Goal: Information Seeking & Learning: Learn about a topic

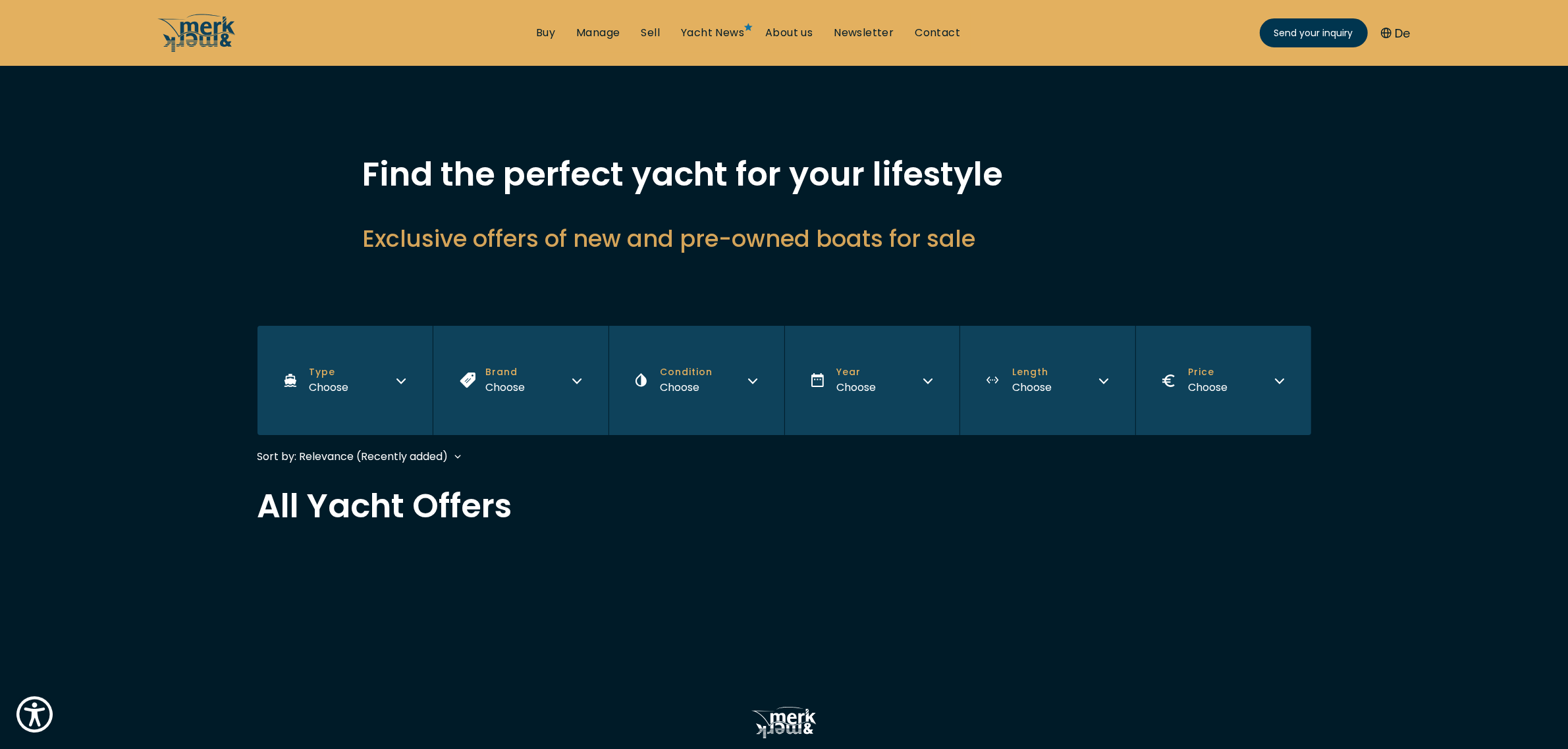
click at [537, 380] on button "Brand Choose" at bounding box center [520, 380] width 176 height 109
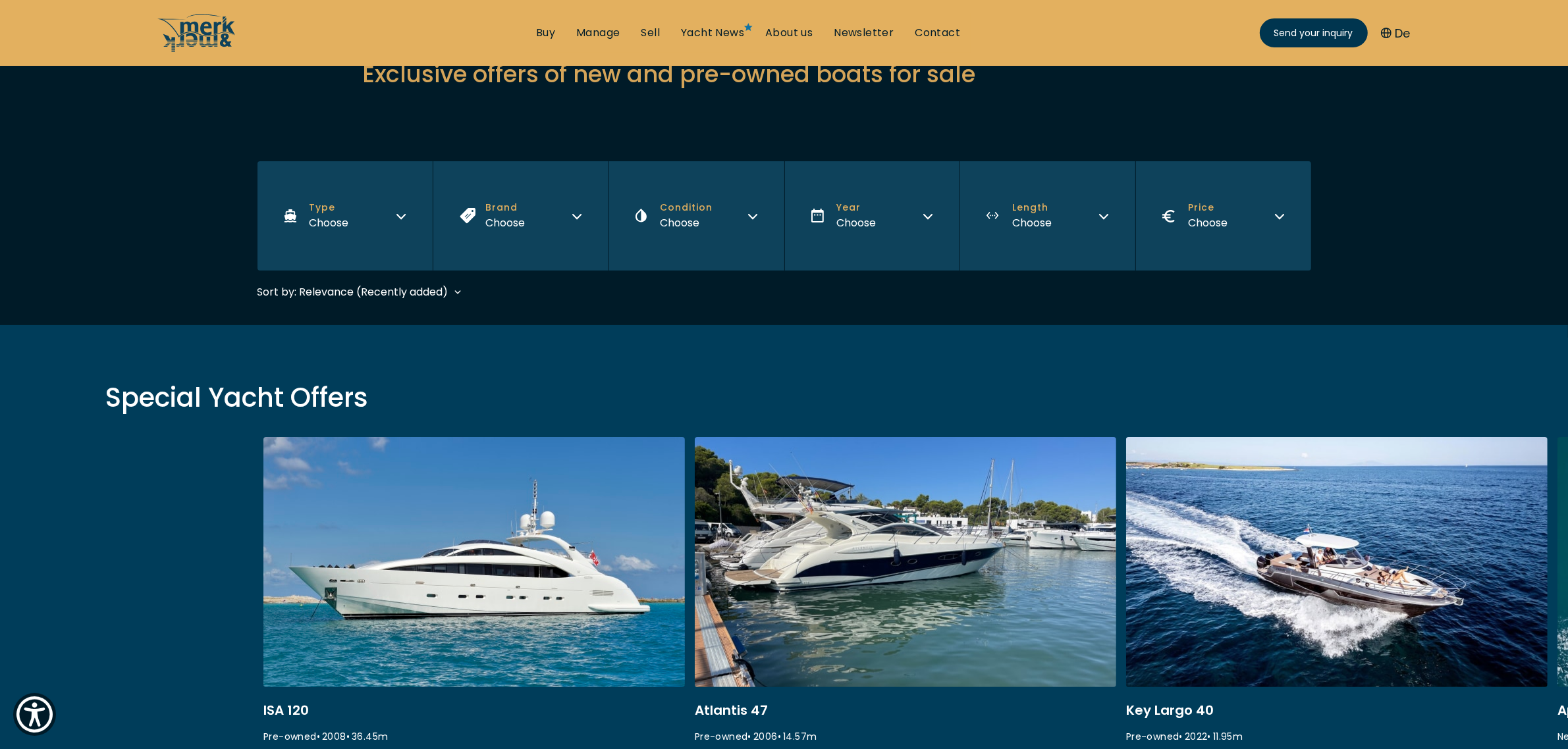
scroll to position [247, 0]
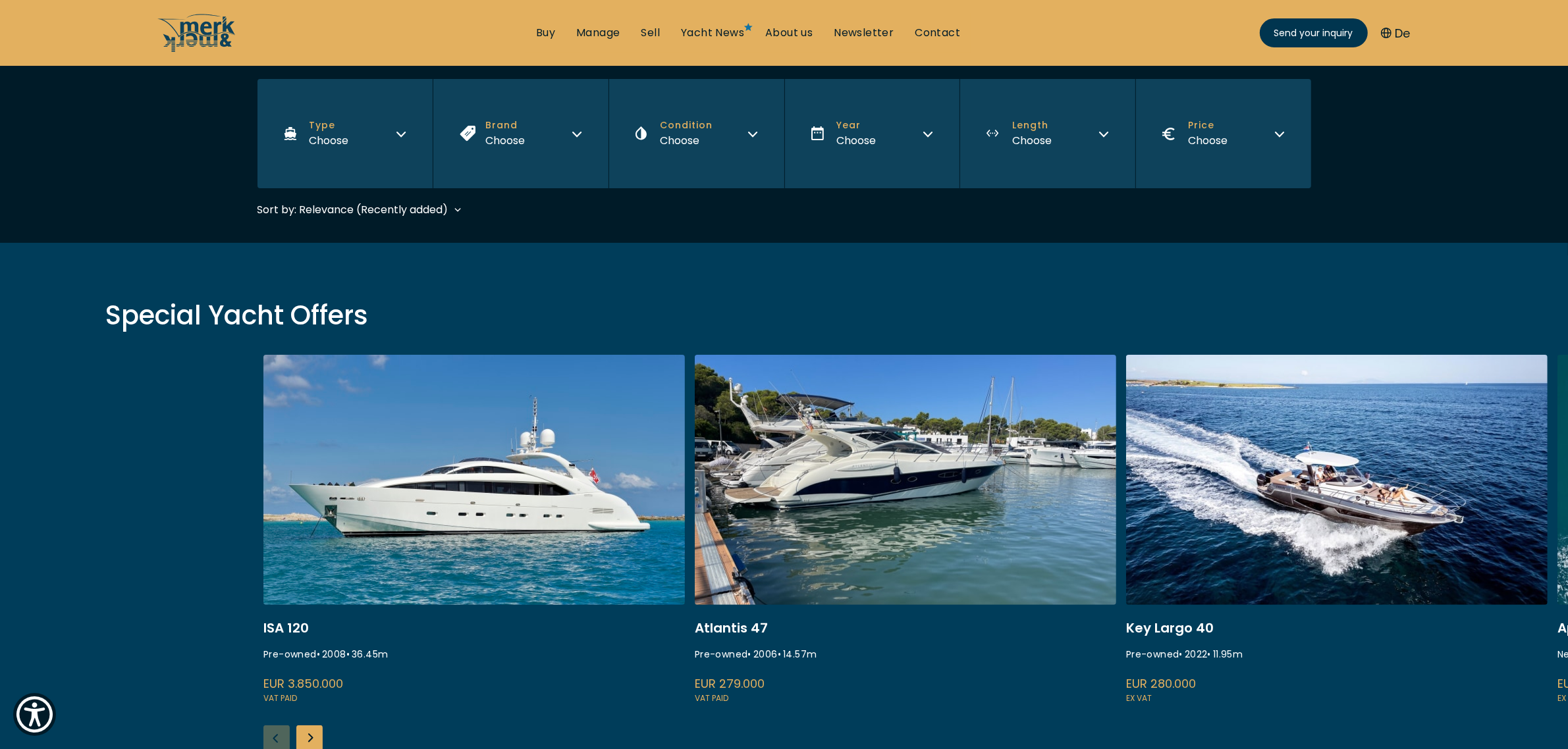
click at [551, 139] on button "Brand Choose" at bounding box center [520, 133] width 176 height 109
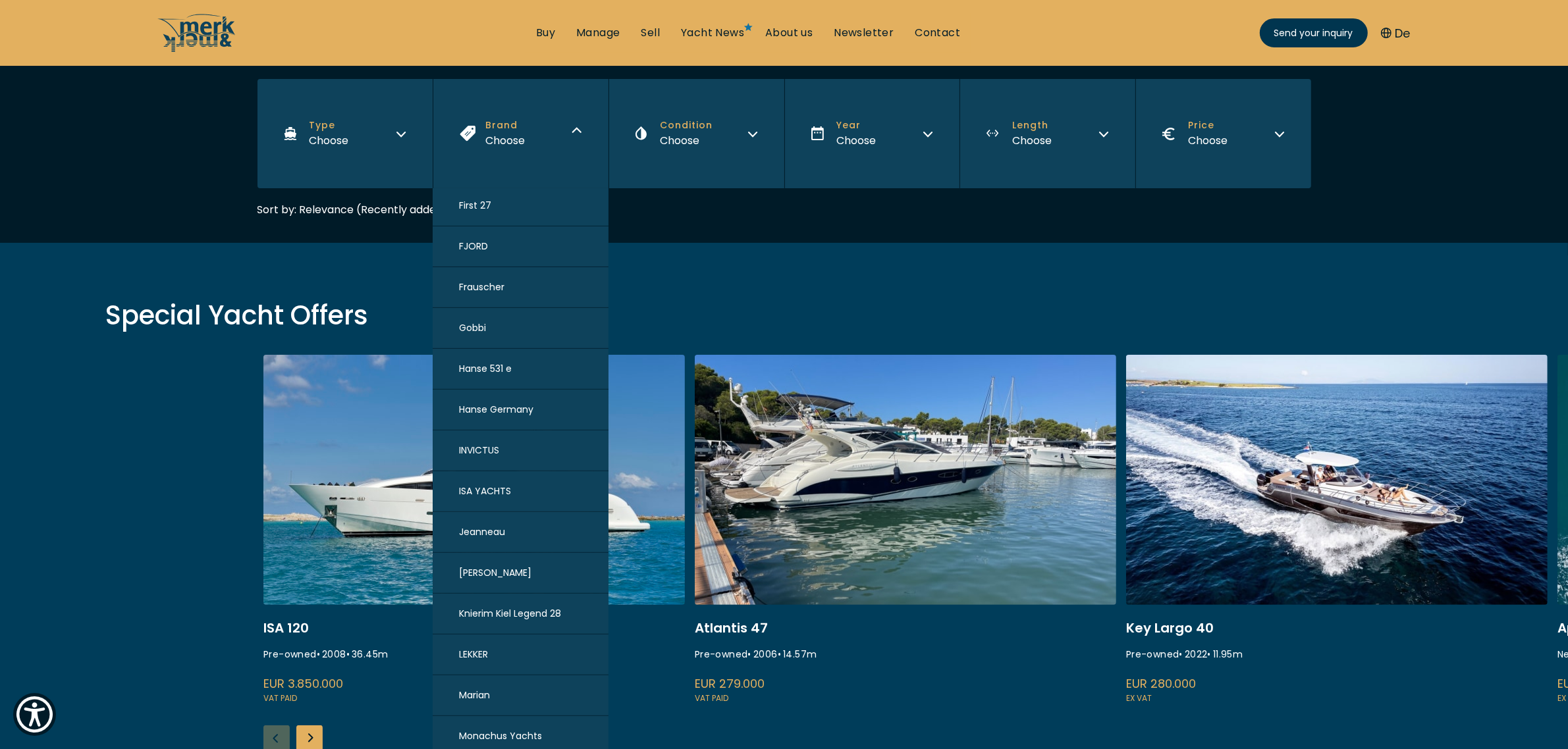
scroll to position [740, 0]
click at [498, 367] on span "Hanse 531 e" at bounding box center [485, 367] width 53 height 14
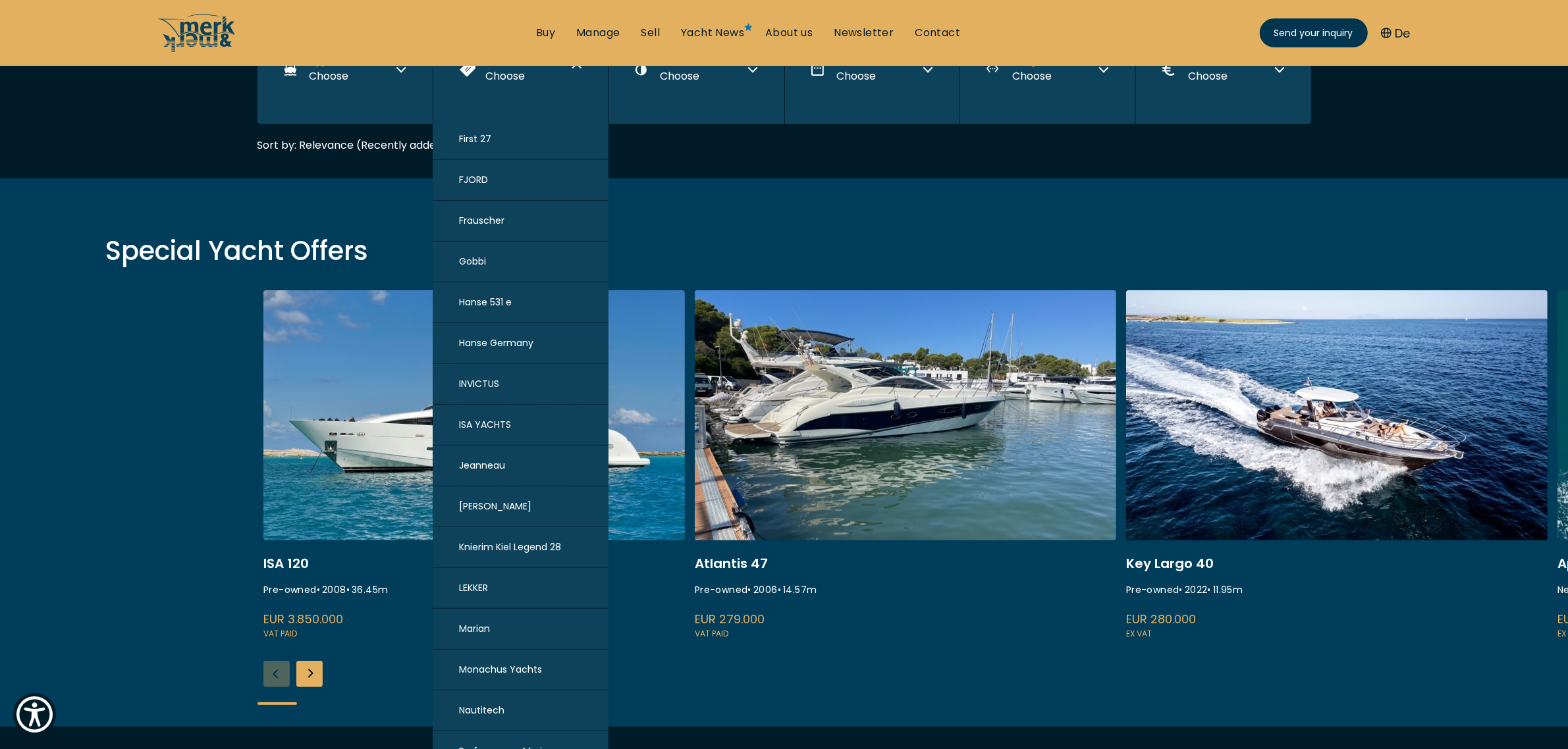
scroll to position [326, 0]
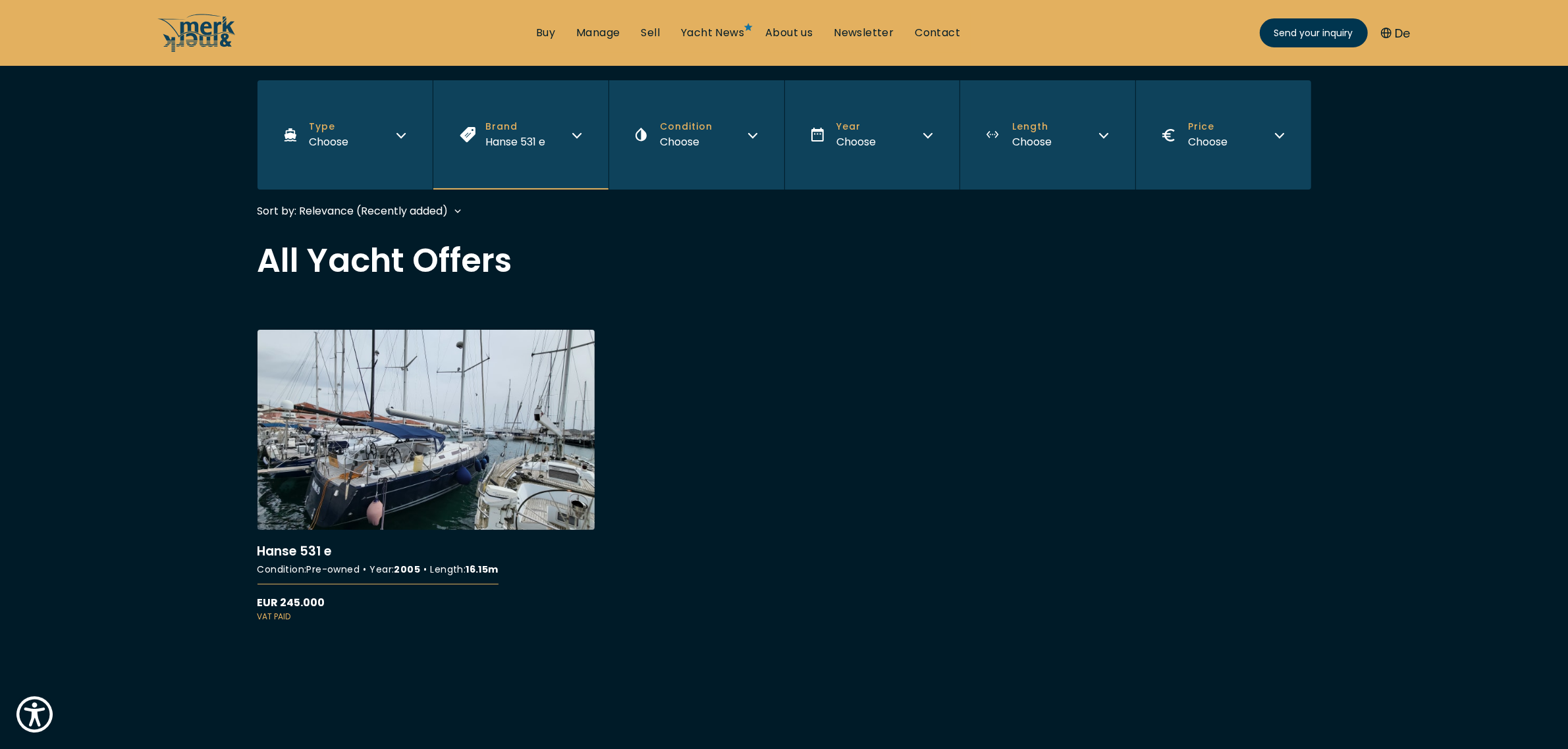
scroll to position [247, 0]
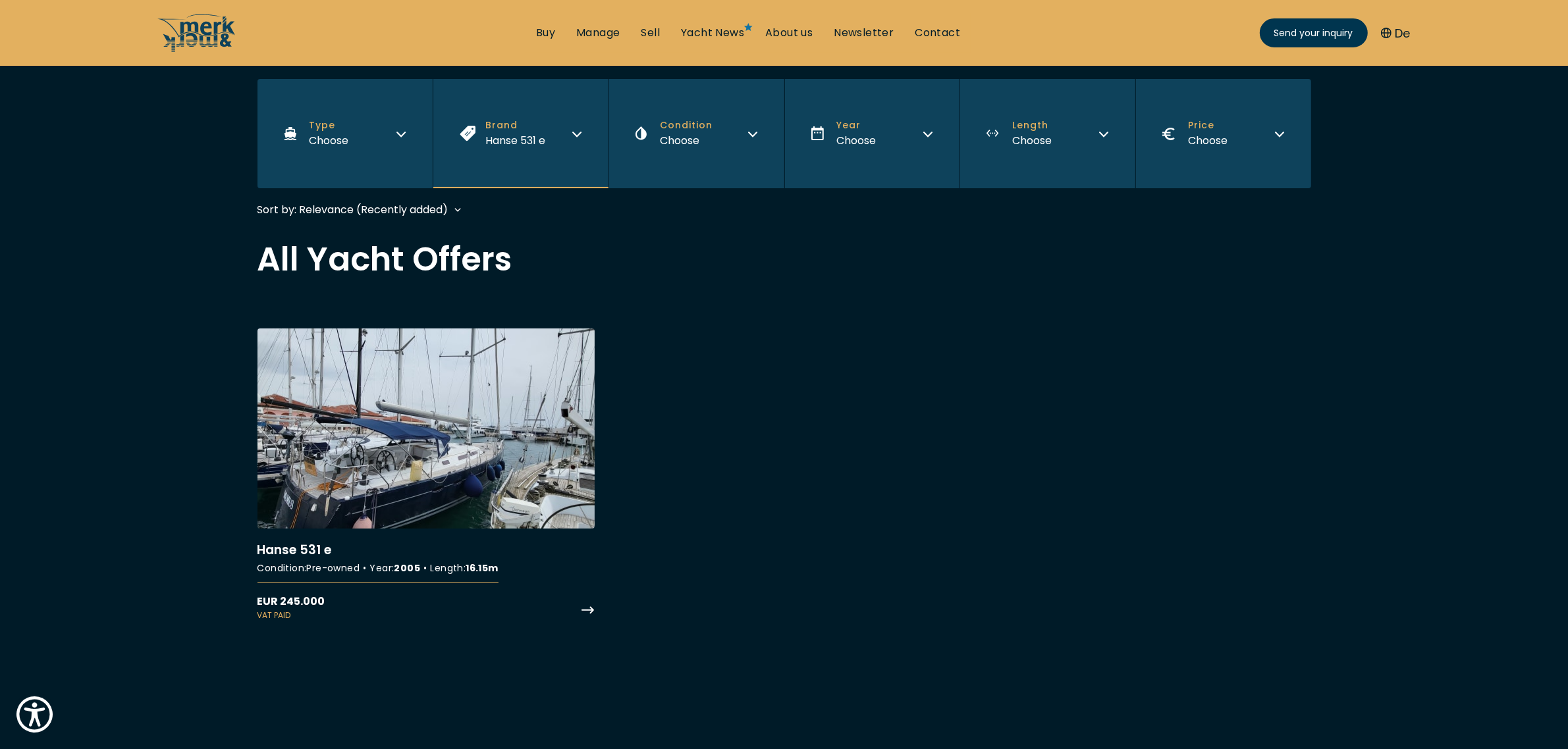
click at [374, 415] on link "More details about [PERSON_NAME] 531 e" at bounding box center [425, 474] width 337 height 293
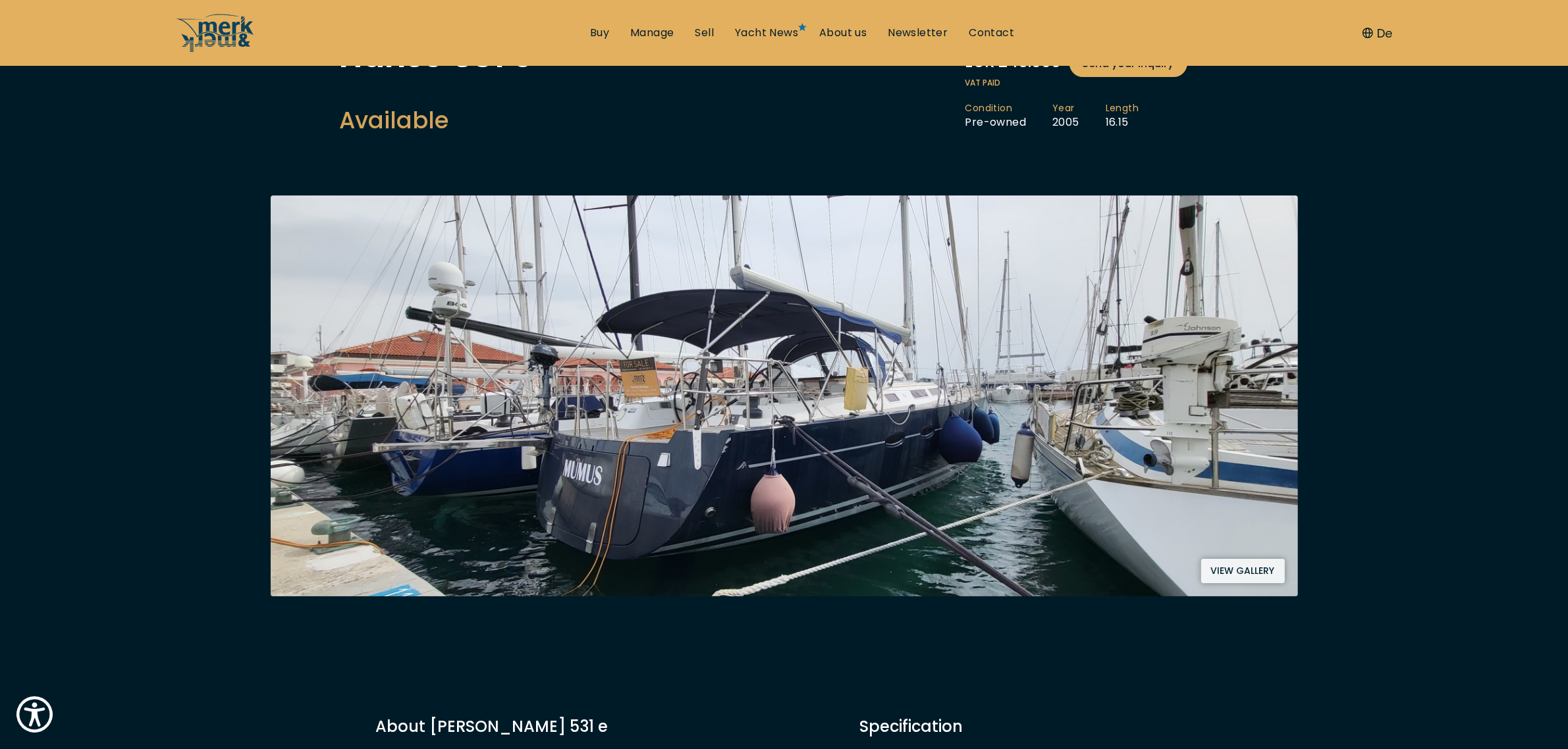
scroll to position [165, 0]
